Goal: Task Accomplishment & Management: Manage account settings

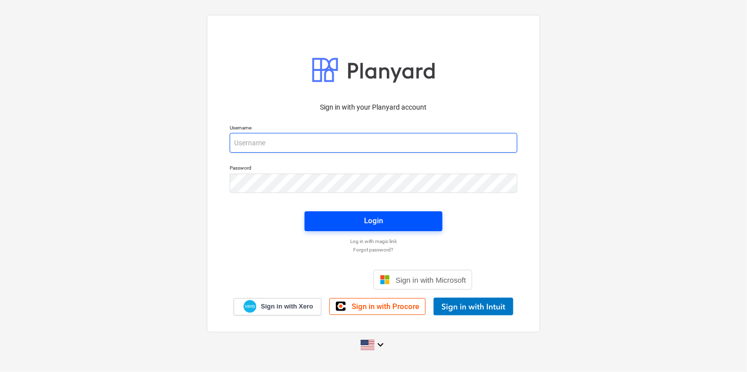
type input "[PERSON_NAME][EMAIL_ADDRESS][PERSON_NAME][DOMAIN_NAME]"
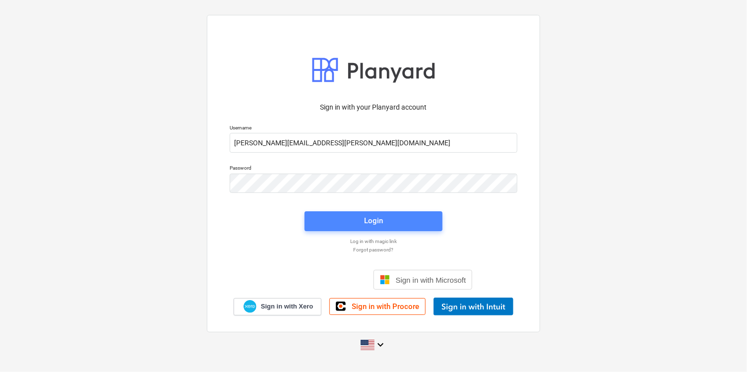
click at [382, 220] on div "Login" at bounding box center [373, 220] width 19 height 13
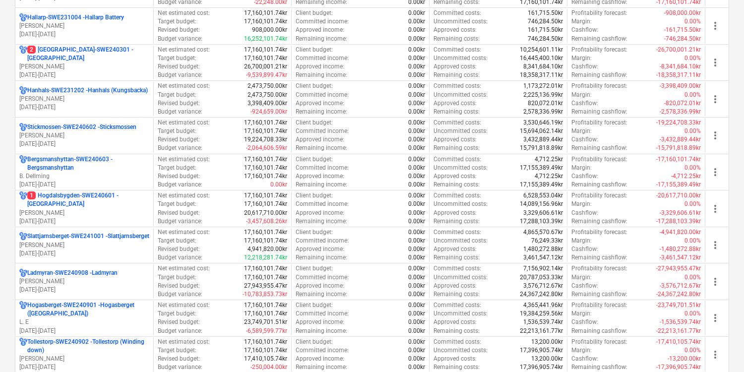
scroll to position [662, 0]
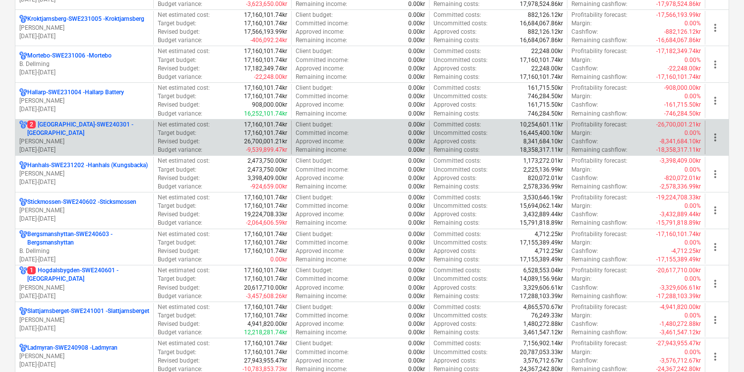
click at [117, 147] on p "[DATE] - [DATE]" at bounding box center [84, 150] width 130 height 8
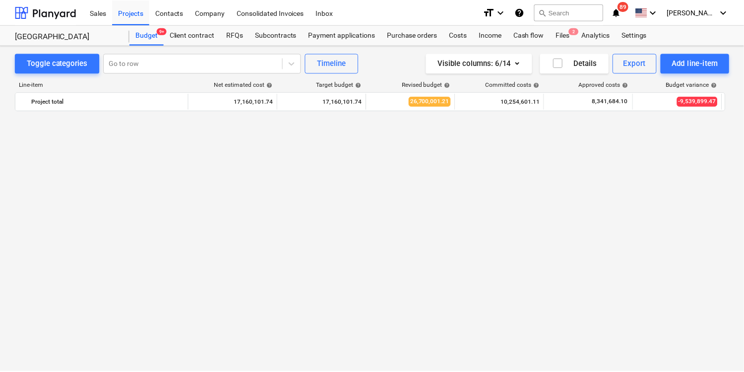
scroll to position [999, 0]
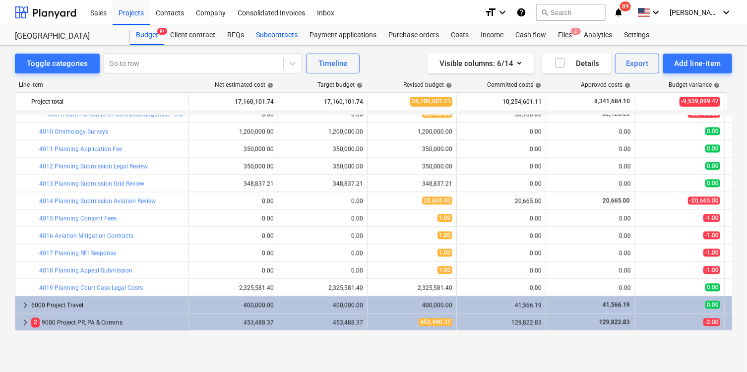
click at [278, 34] on div "Subcontracts" at bounding box center [277, 35] width 54 height 20
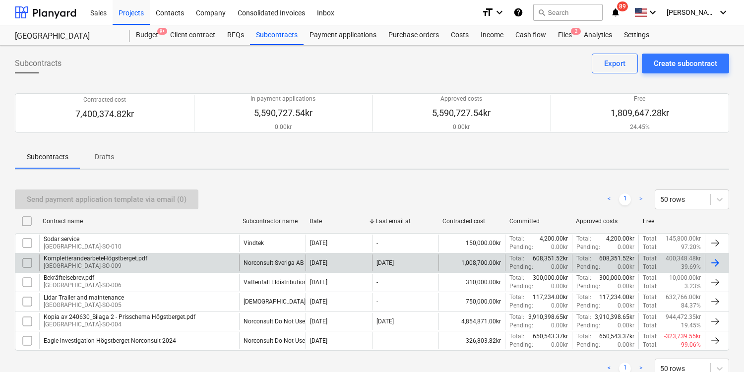
click at [194, 261] on div "KompletterandearbeteHögstberget.pdf [GEOGRAPHIC_DATA]-SO-009" at bounding box center [139, 262] width 200 height 17
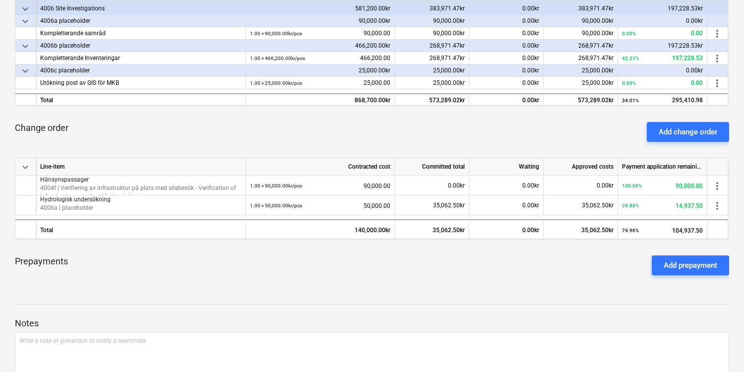
scroll to position [236, 0]
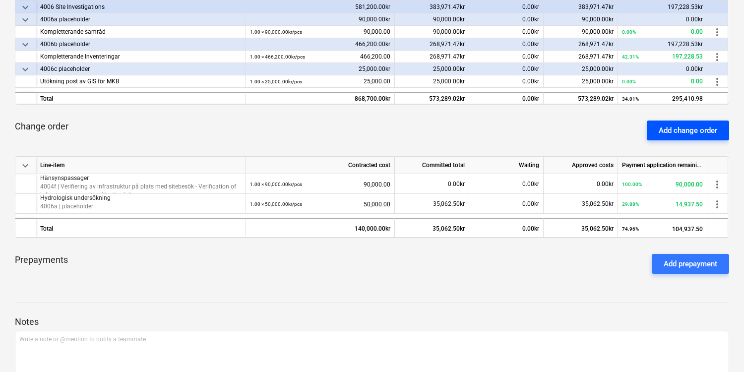
click at [686, 132] on div "Add change order" at bounding box center [687, 130] width 58 height 13
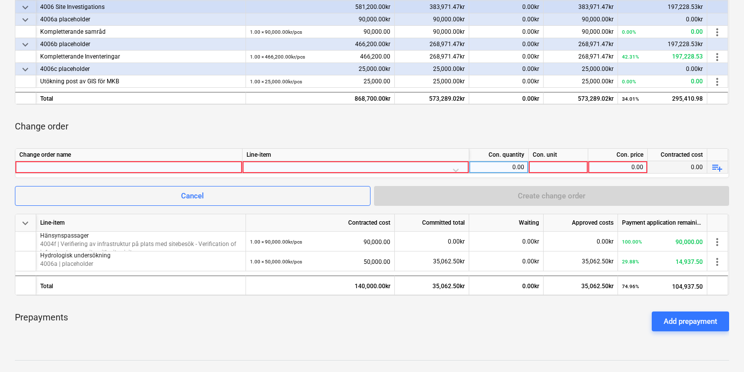
click at [217, 169] on div at bounding box center [128, 167] width 219 height 12
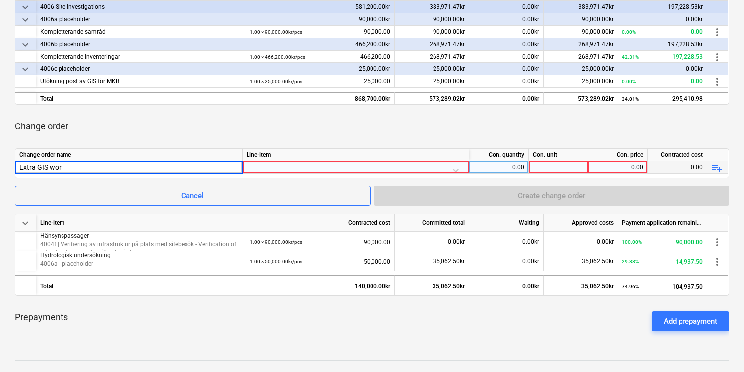
type input "Extra GIS work"
click at [456, 168] on div at bounding box center [355, 169] width 218 height 17
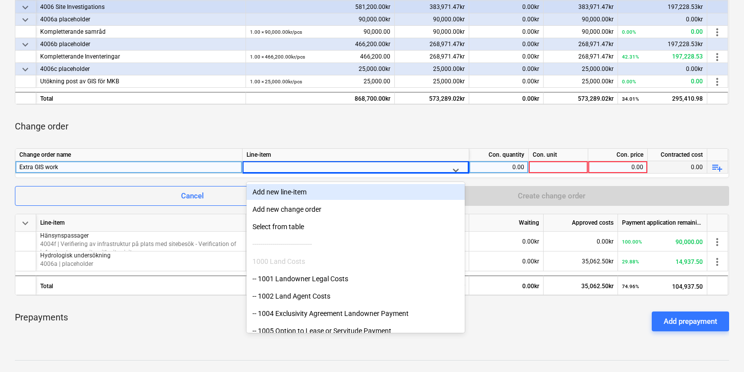
drag, startPoint x: 464, startPoint y: 190, endPoint x: 464, endPoint y: 200, distance: 9.9
click at [464, 200] on div "Add new line-item Add new change order Select from table ----------------------…" at bounding box center [355, 258] width 218 height 149
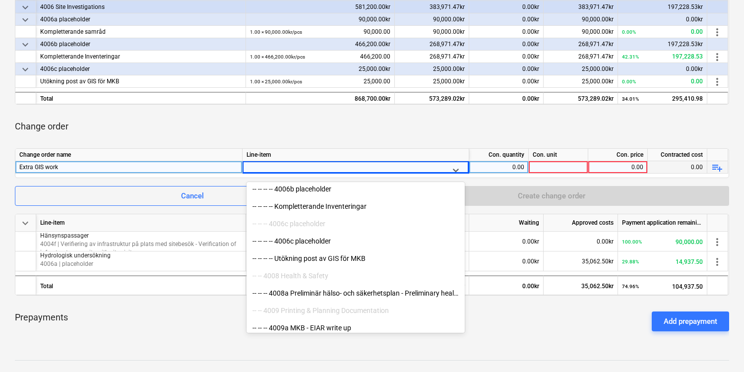
scroll to position [1420, 0]
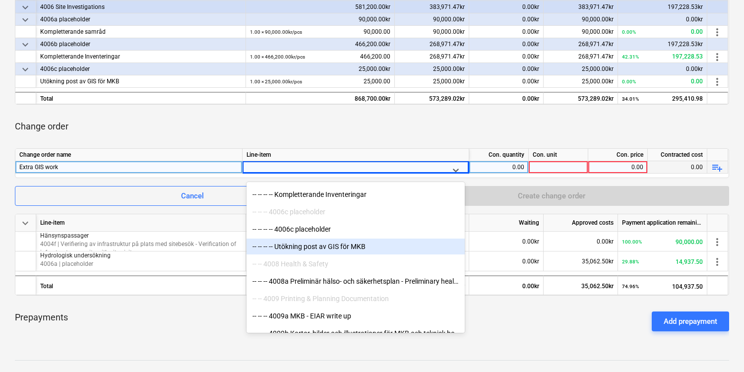
click at [402, 244] on div "-- -- -- -- Utökning post av GIS för MKB" at bounding box center [355, 246] width 218 height 16
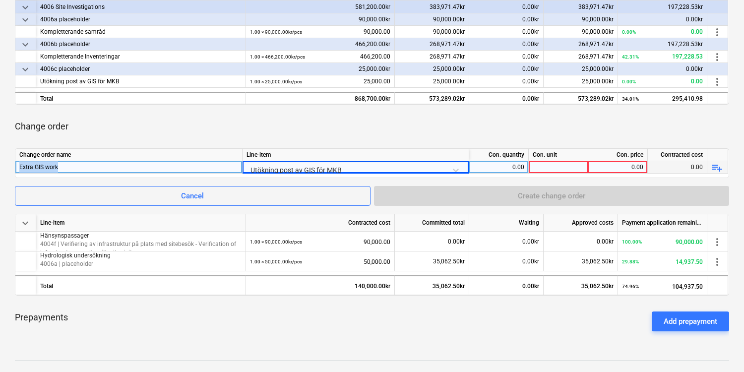
drag, startPoint x: 95, startPoint y: 167, endPoint x: 19, endPoint y: 167, distance: 75.3
click at [19, 167] on div "Extra GIS work" at bounding box center [128, 167] width 219 height 12
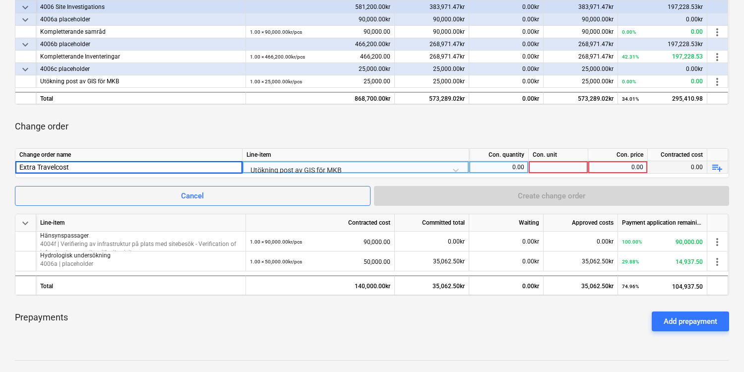
type input "Extra Travelcosts"
click at [420, 166] on div "Utökning post av GIS för MKB" at bounding box center [355, 169] width 218 height 17
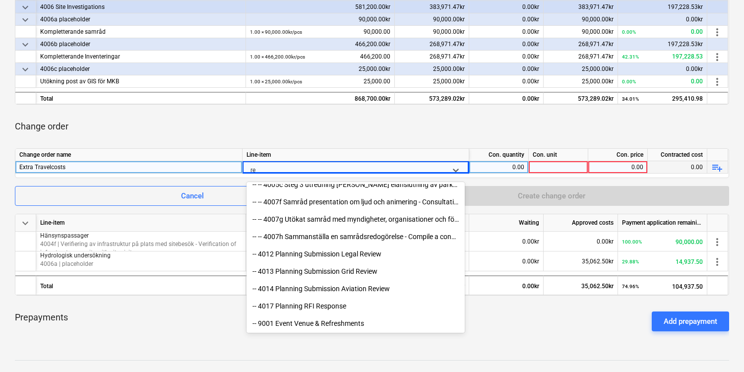
scroll to position [441, 0]
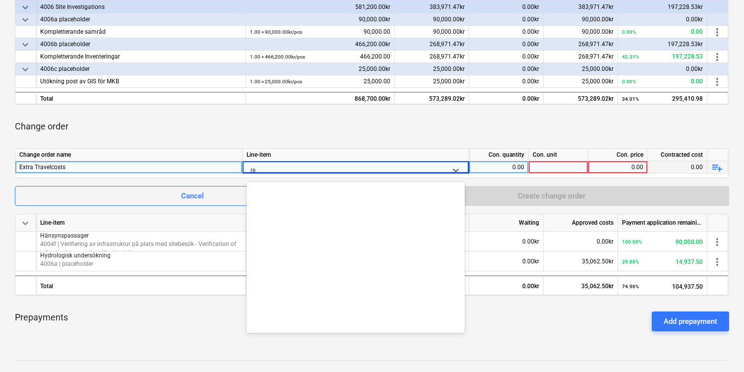
type input "r"
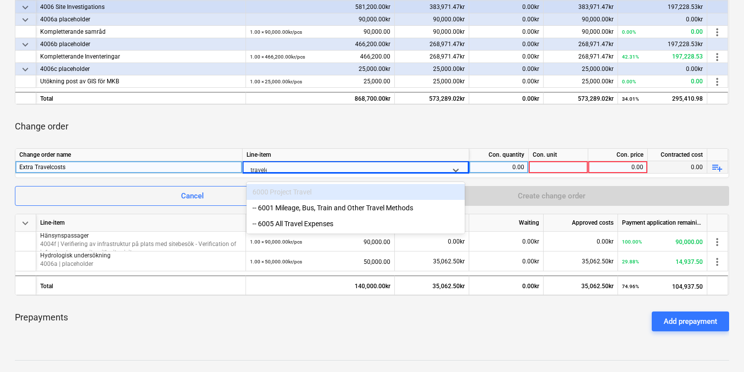
type input "travel"
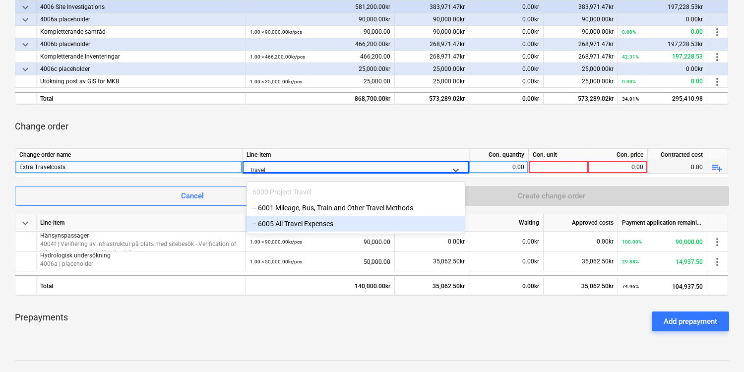
click at [312, 226] on div "-- 6005 All Travel Expenses" at bounding box center [355, 224] width 218 height 16
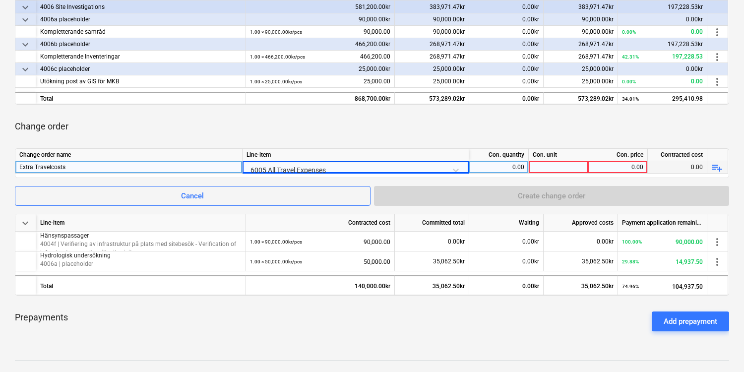
click at [550, 167] on div at bounding box center [557, 167] width 59 height 12
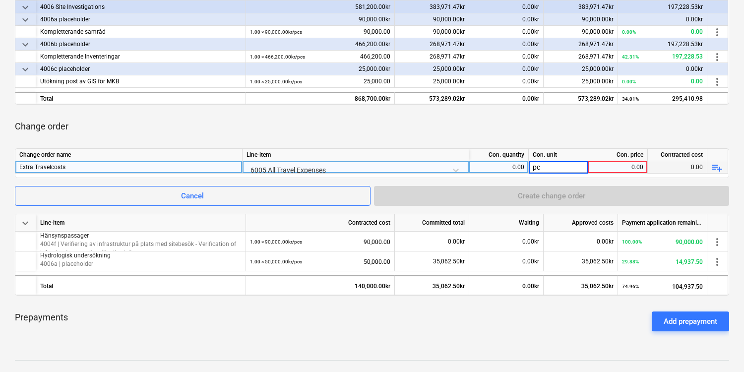
type input "pcs"
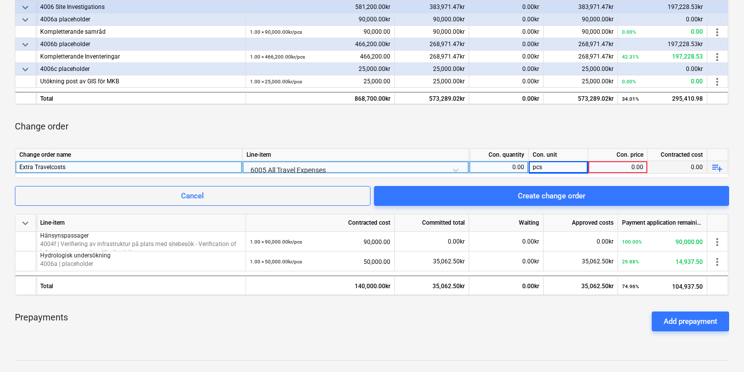
click at [617, 165] on div "0.00" at bounding box center [617, 167] width 51 height 12
type input "20000"
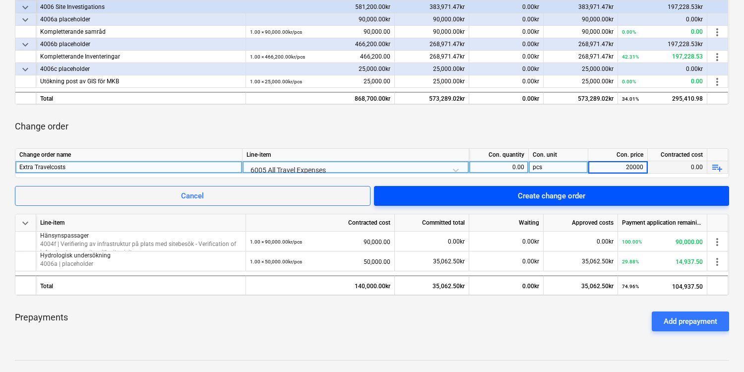
click at [563, 192] on div "Create change order" at bounding box center [550, 195] width 67 height 13
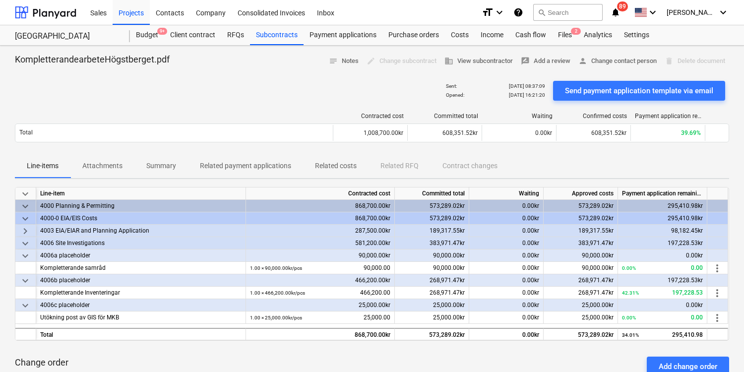
click at [76, 8] on div "Sales Projects Contacts Company Consolidated Invoices Inbox format_size keyboar…" at bounding box center [372, 12] width 744 height 25
click at [59, 12] on div at bounding box center [45, 12] width 61 height 25
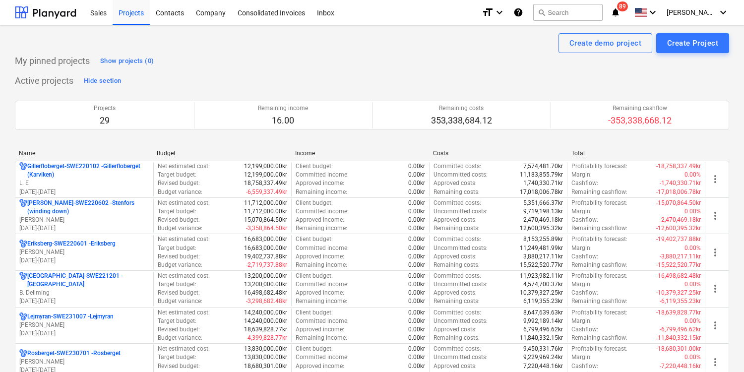
scroll to position [86, 0]
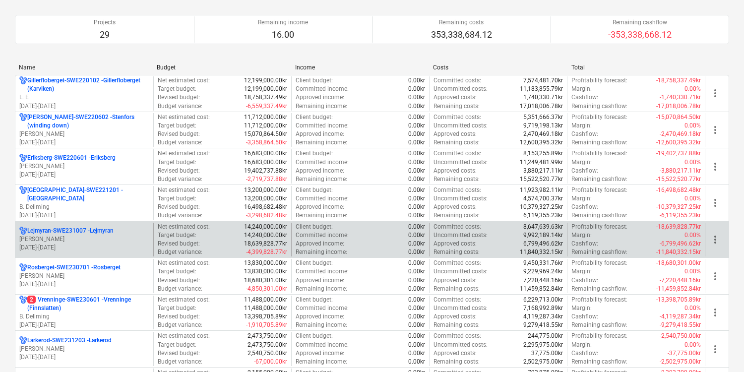
click at [126, 235] on p "[PERSON_NAME]" at bounding box center [84, 239] width 130 height 8
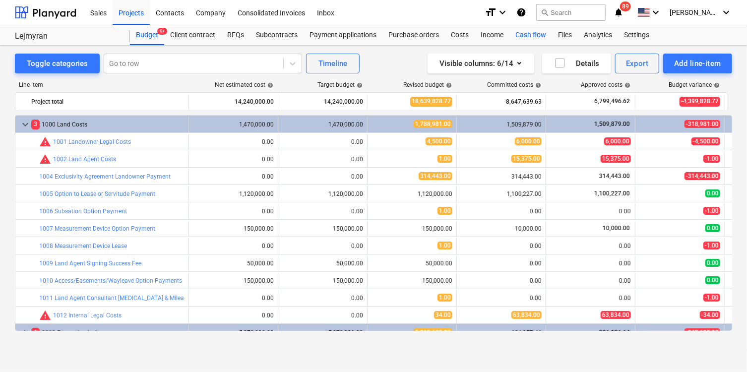
click at [525, 33] on div "Cash flow" at bounding box center [530, 35] width 43 height 20
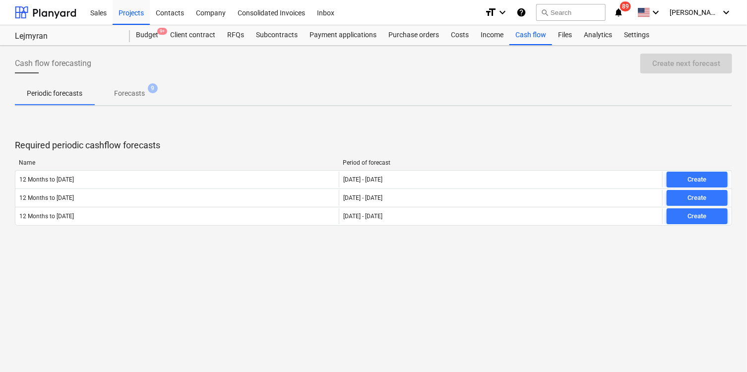
click at [692, 70] on div "Create next forecast" at bounding box center [684, 64] width 96 height 20
click at [145, 96] on p "Forecasts" at bounding box center [129, 93] width 31 height 10
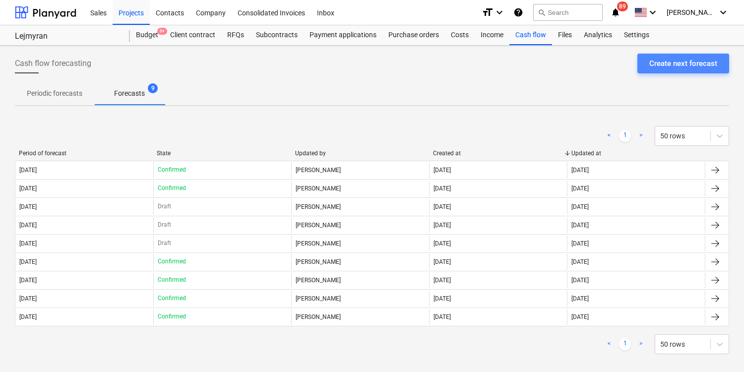
click at [657, 65] on div "Create next forecast" at bounding box center [683, 63] width 68 height 13
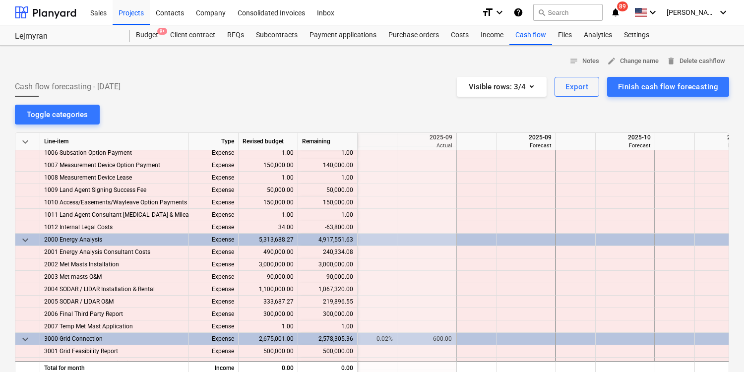
scroll to position [0, 2974]
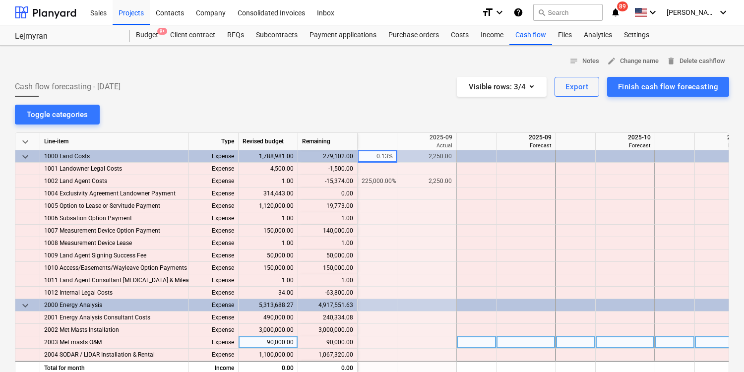
click at [585, 341] on div at bounding box center [576, 342] width 40 height 12
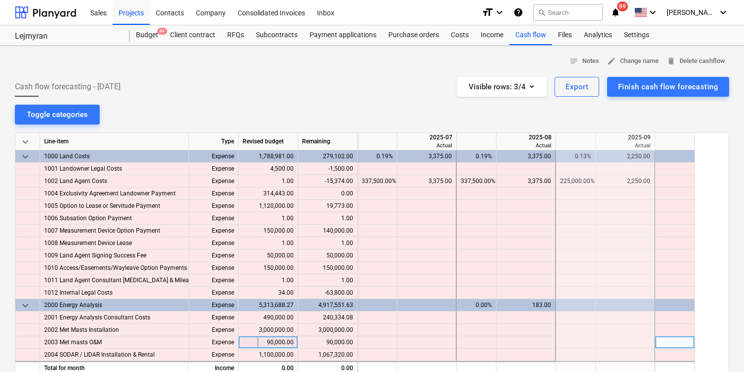
scroll to position [0, 2578]
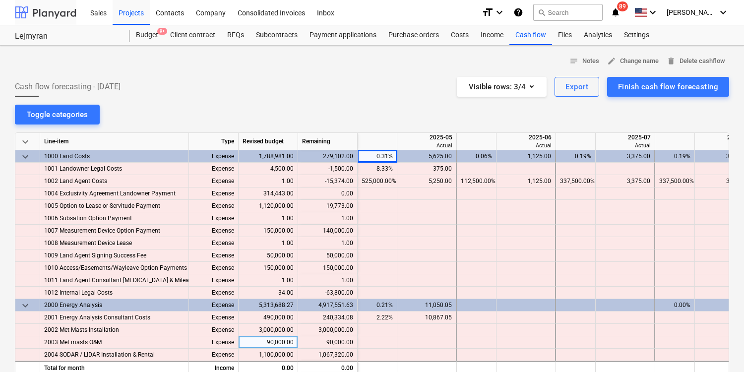
click at [58, 13] on div at bounding box center [45, 12] width 61 height 25
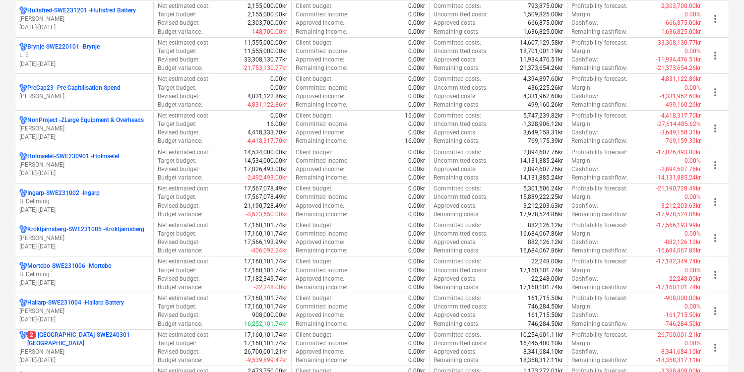
scroll to position [512, 0]
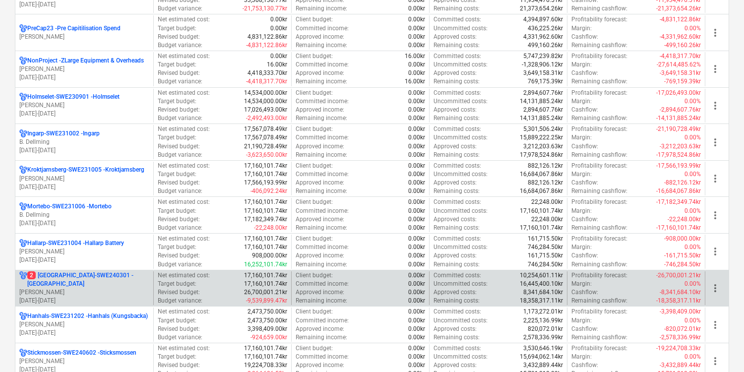
click at [132, 296] on p "[DATE] - [DATE]" at bounding box center [84, 300] width 130 height 8
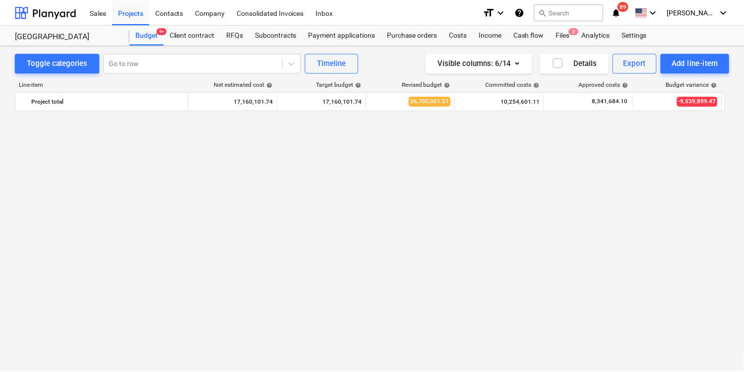
scroll to position [999, 0]
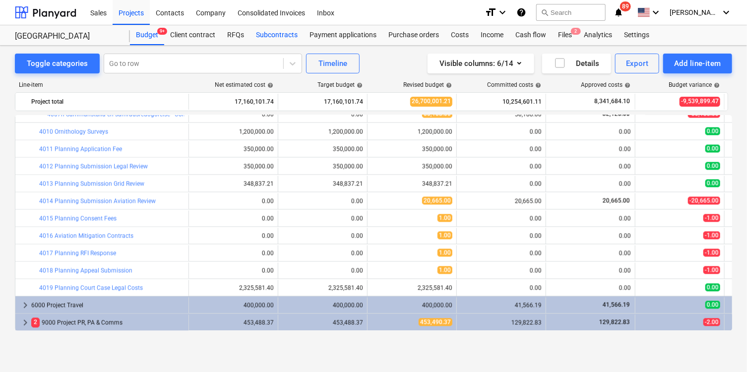
click at [284, 36] on div "Subcontracts" at bounding box center [277, 35] width 54 height 20
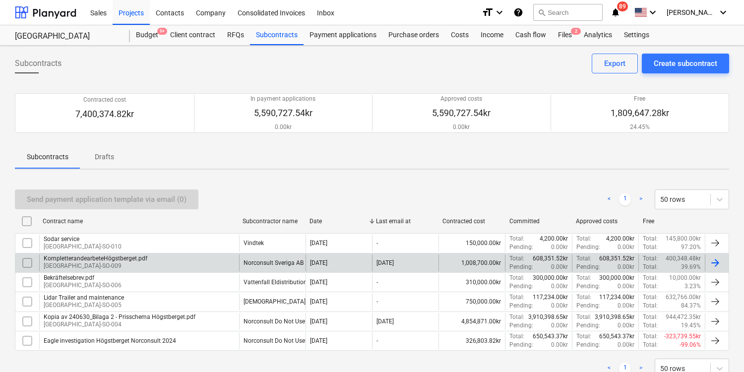
click at [173, 260] on div "KompletterandearbeteHögstberget.pdf [GEOGRAPHIC_DATA]-SO-009" at bounding box center [139, 262] width 200 height 17
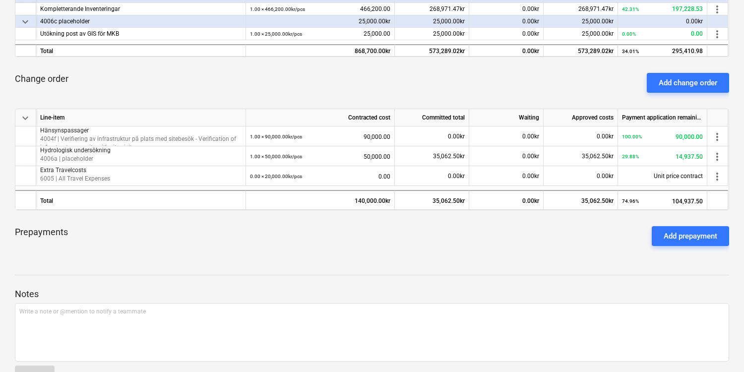
scroll to position [282, 0]
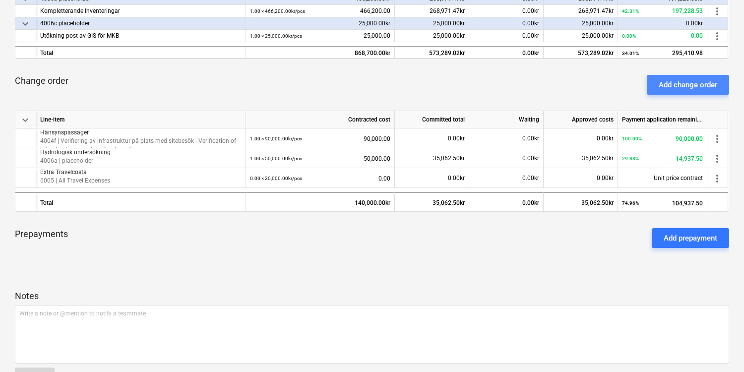
click at [667, 81] on div "Add change order" at bounding box center [687, 84] width 58 height 13
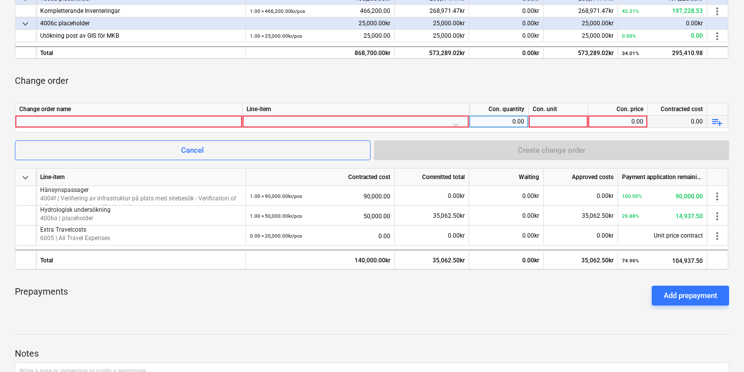
click at [137, 122] on div at bounding box center [128, 121] width 219 height 12
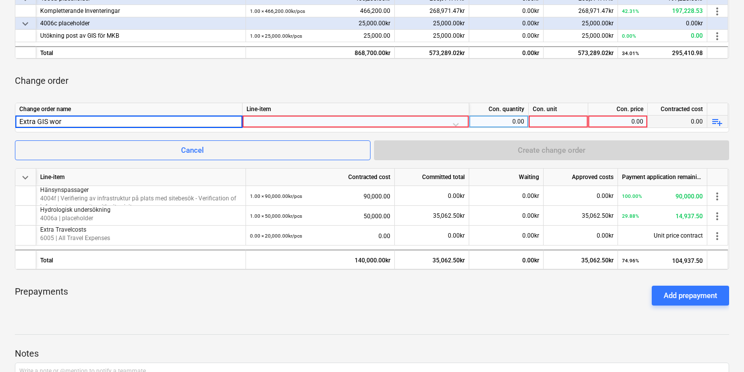
type input "Extra GIS work"
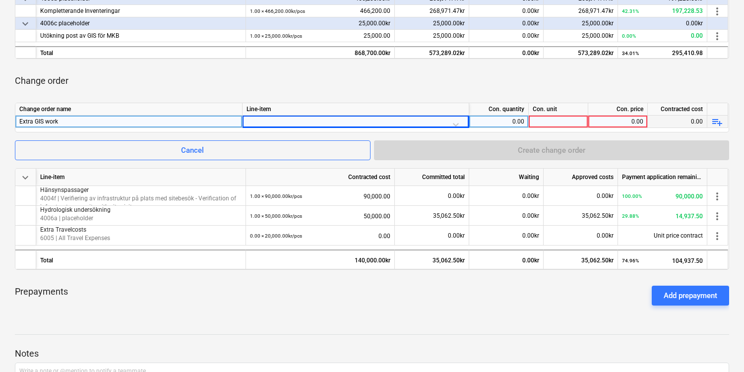
click at [454, 118] on div at bounding box center [355, 123] width 218 height 17
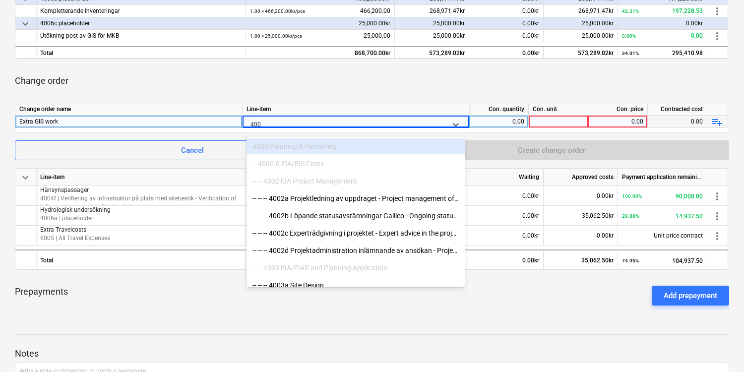
type input "4006"
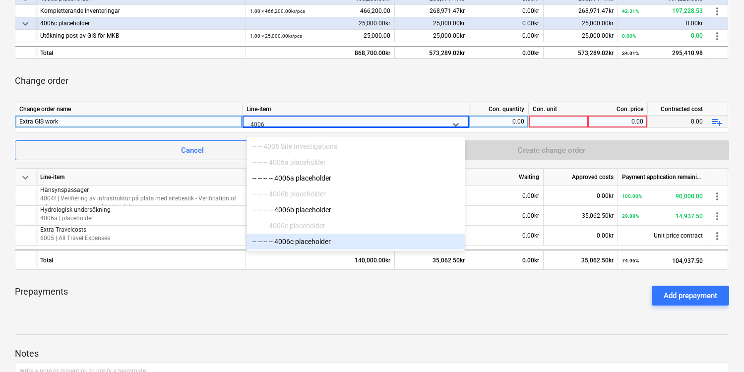
click at [339, 242] on div "-- -- -- -- 4006c placeholder" at bounding box center [355, 241] width 218 height 16
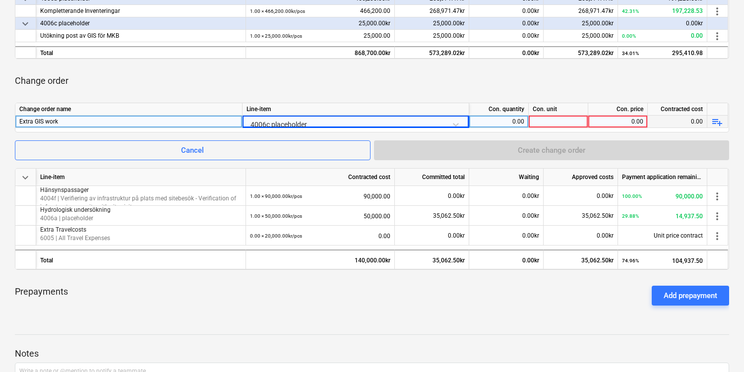
click at [560, 122] on div at bounding box center [557, 121] width 59 height 12
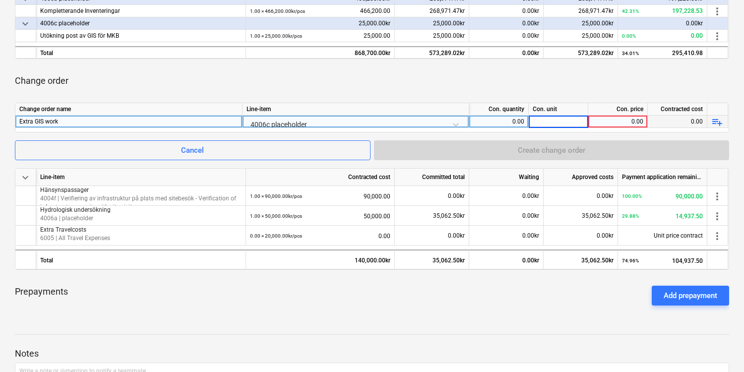
click at [560, 122] on input at bounding box center [557, 121] width 59 height 12
type input "pcs"
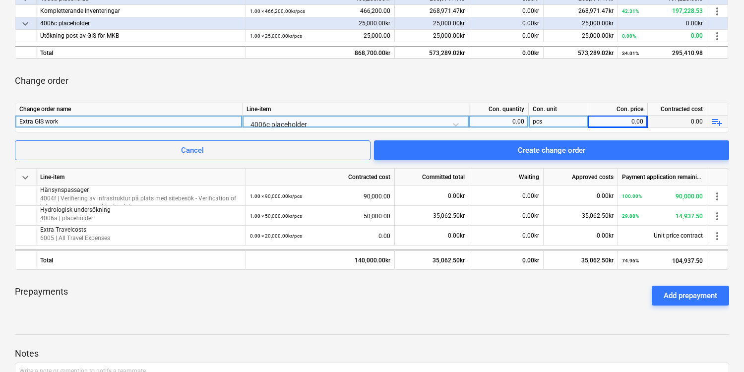
click at [626, 119] on div "0.00" at bounding box center [617, 121] width 51 height 12
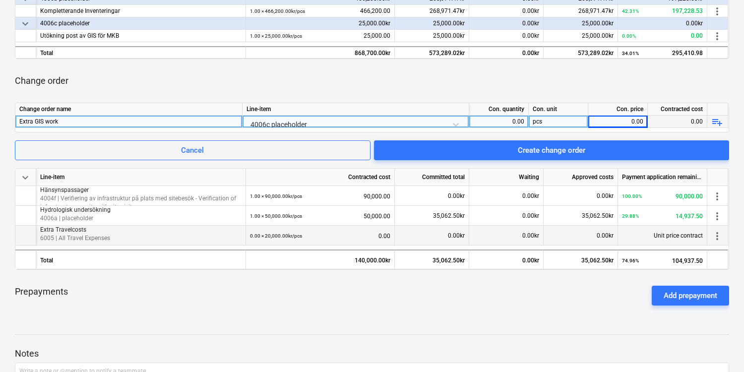
click at [717, 236] on span "more_vert" at bounding box center [717, 236] width 12 height 12
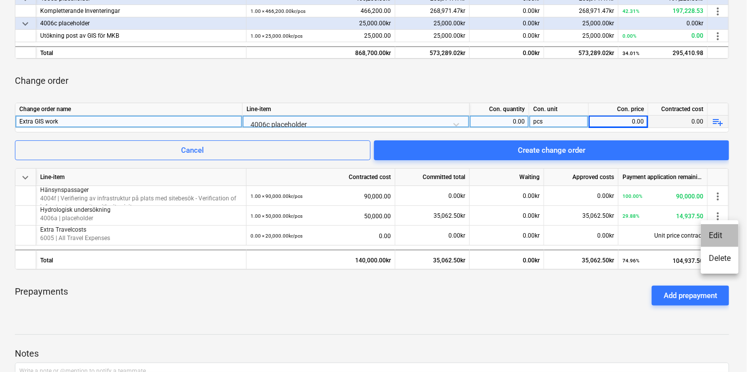
click at [715, 236] on li "Edit" at bounding box center [719, 235] width 38 height 23
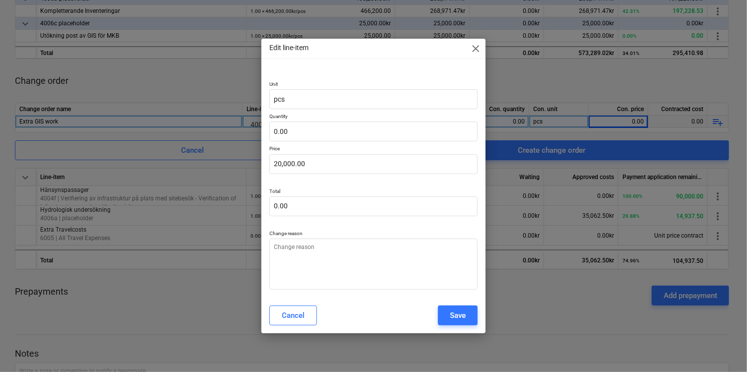
type textarea "x"
click at [319, 131] on input "text" at bounding box center [373, 131] width 208 height 20
type input "1"
type textarea "x"
type input "20,000.00"
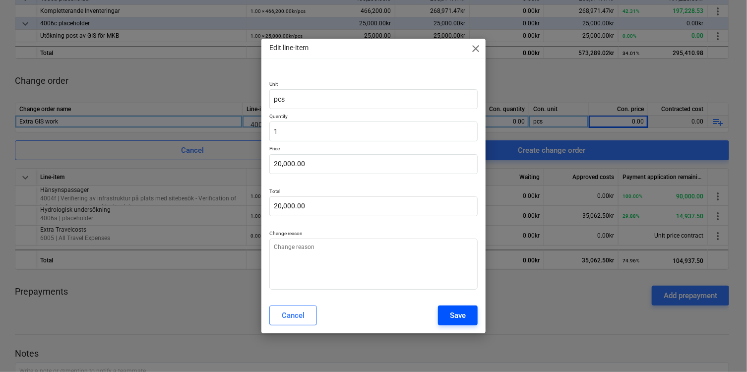
type input "1.00"
click at [461, 313] on div "Save" at bounding box center [458, 315] width 16 height 13
type textarea "x"
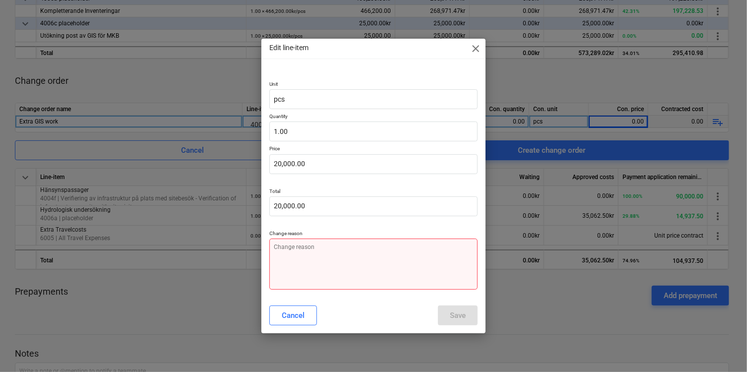
click at [376, 264] on textarea at bounding box center [373, 263] width 208 height 51
type textarea "m"
type textarea "x"
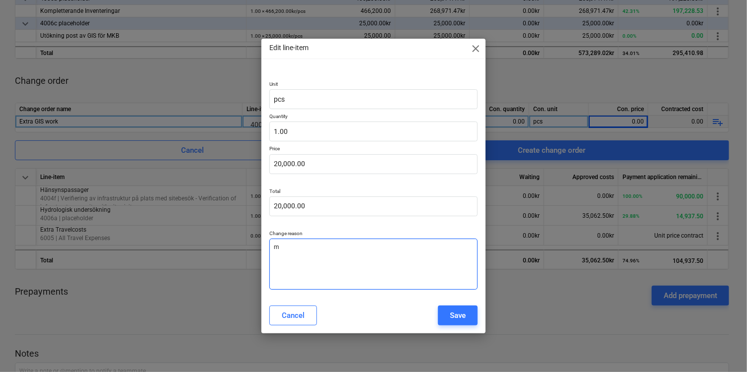
type textarea "mi"
type textarea "x"
type textarea "mis"
type textarea "x"
type textarea "miss"
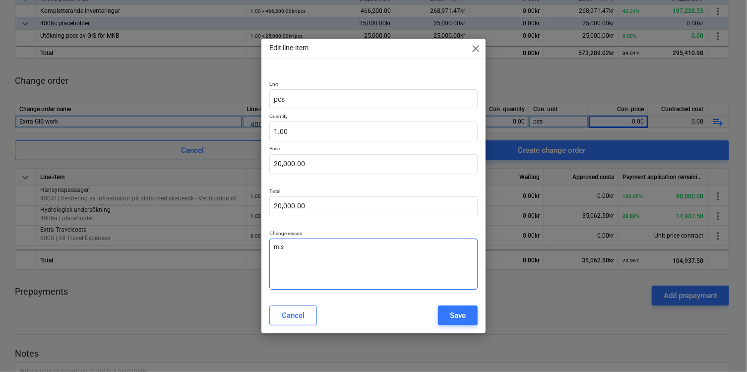
type textarea "x"
type textarea "misse"
type textarea "x"
type textarea "missed"
type textarea "x"
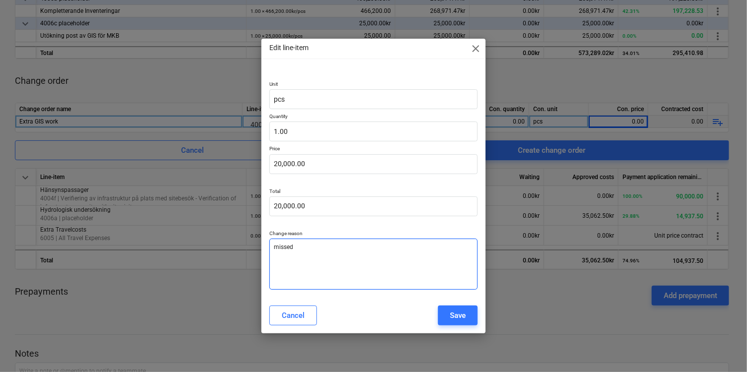
type textarea "missed"
type textarea "x"
type textarea "missed t"
type textarea "x"
type textarea "missed th"
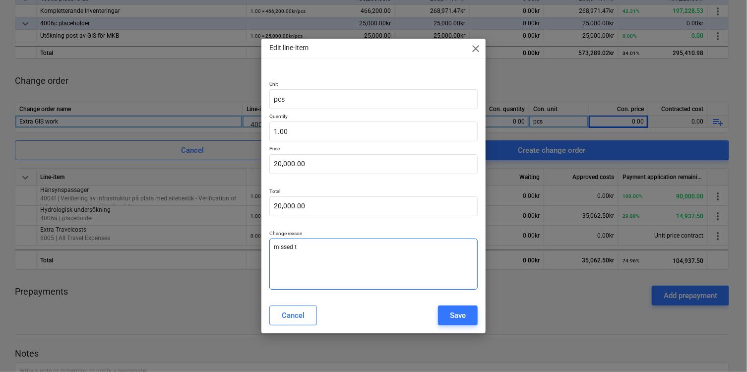
type textarea "x"
type textarea "missed the"
type textarea "x"
type textarea "missed the"
type textarea "x"
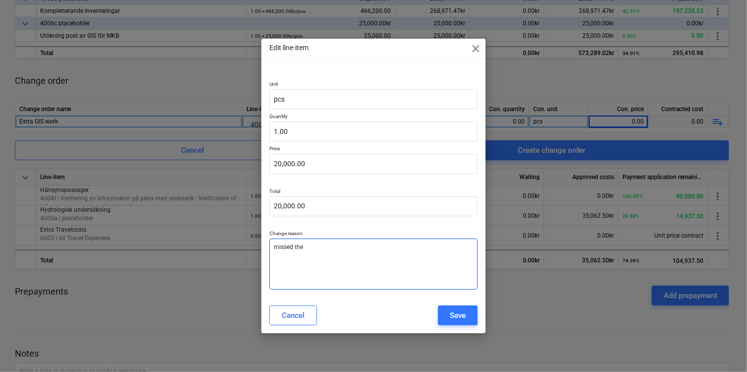
type textarea "missed the q"
type textarea "x"
type textarea "missed the qu"
type textarea "x"
type textarea "missed the qua"
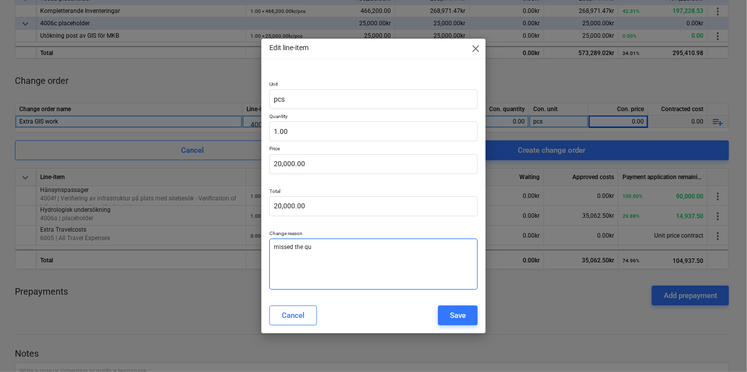
type textarea "x"
type textarea "missed the quan"
type textarea "x"
type textarea "missed the quant"
type textarea "x"
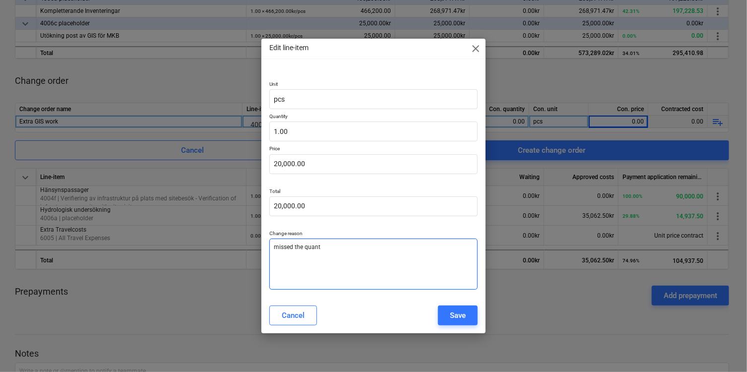
type textarea "missed the quanti"
type textarea "x"
type textarea "missed the quantit"
type textarea "x"
type textarea "missed the quantity"
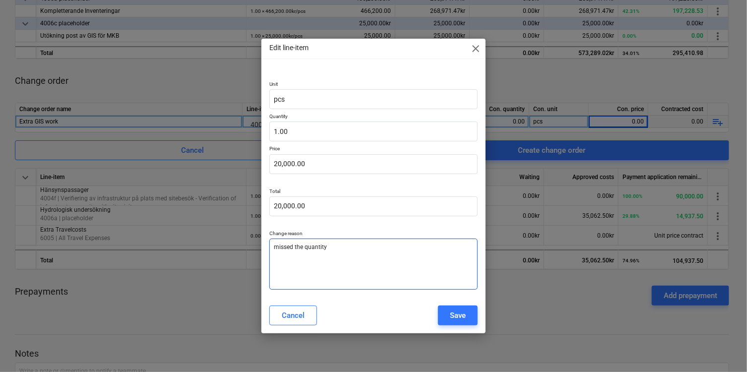
type textarea "x"
type textarea "missed the quantity"
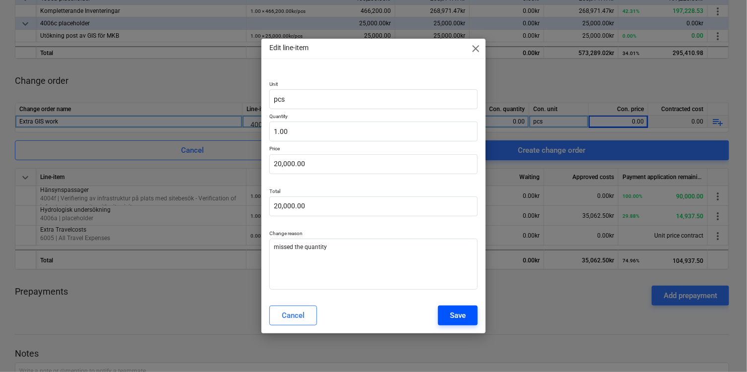
click at [457, 318] on div "Save" at bounding box center [458, 315] width 16 height 13
type textarea "x"
